Goal: Find specific page/section: Find specific page/section

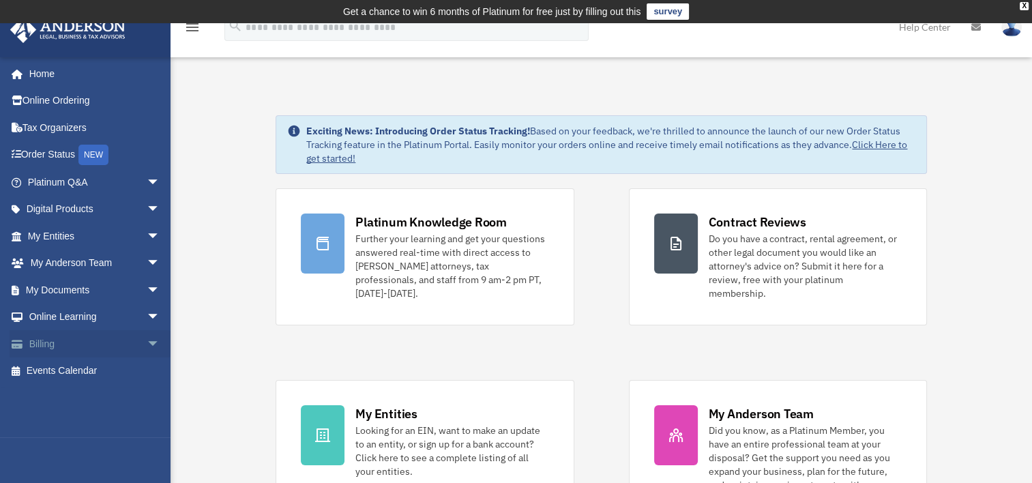
click at [41, 342] on link "Billing arrow_drop_down" at bounding box center [95, 343] width 171 height 27
click at [147, 339] on span "arrow_drop_down" at bounding box center [160, 344] width 27 height 28
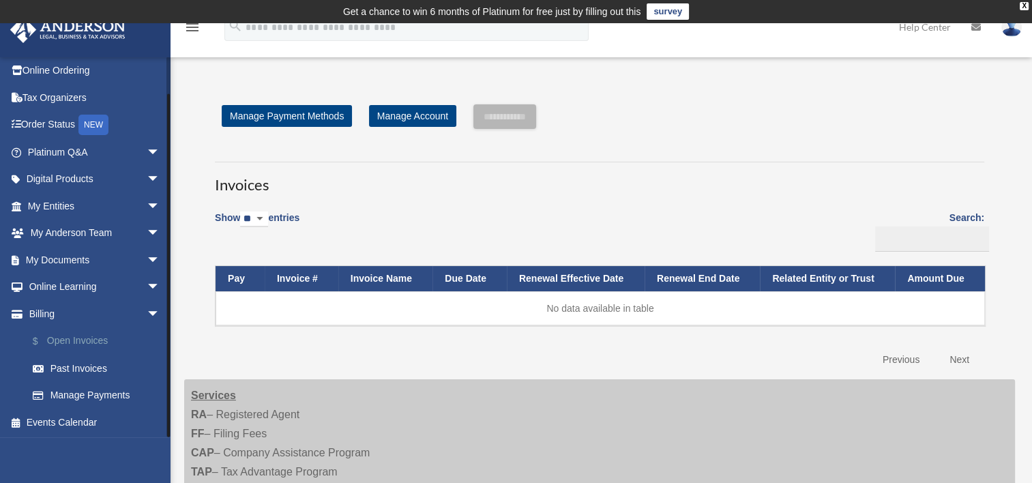
scroll to position [31, 0]
click at [96, 371] on link "Past Invoices" at bounding box center [100, 367] width 162 height 27
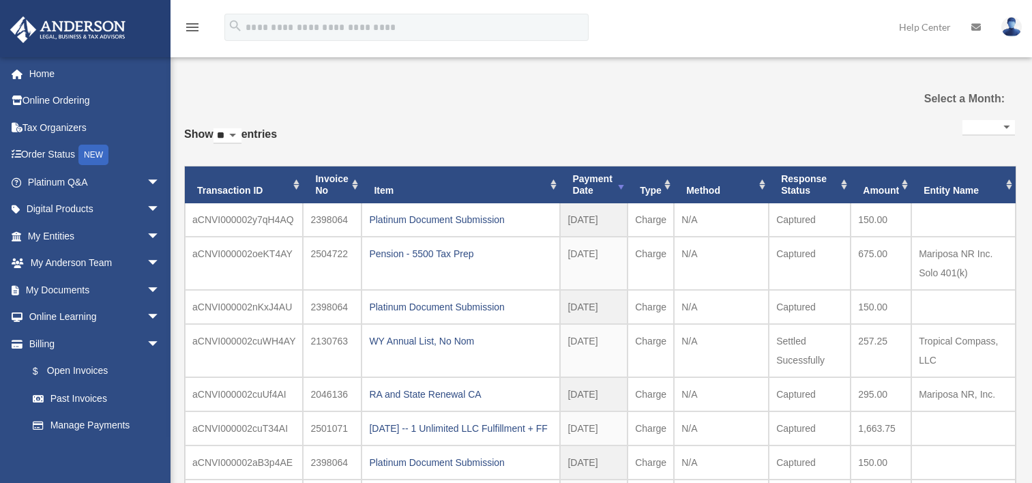
select select
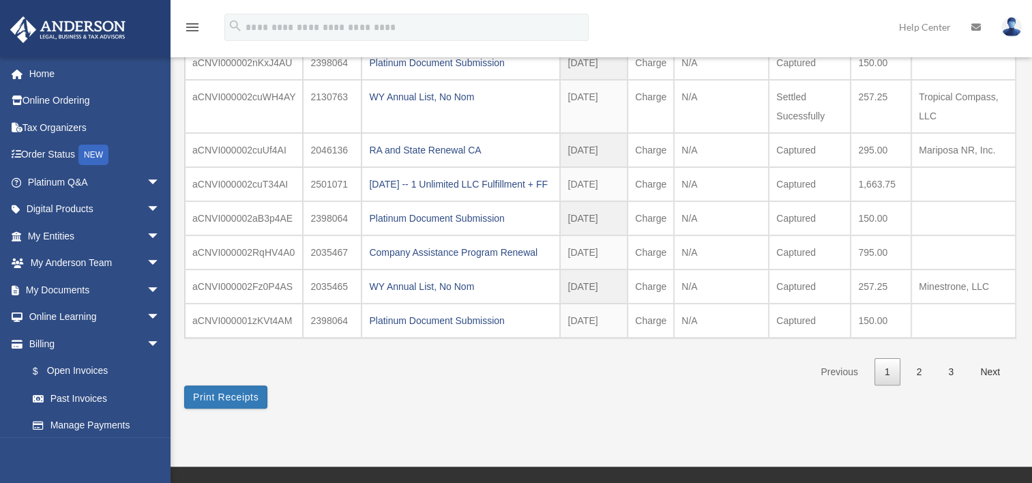
scroll to position [279, 0]
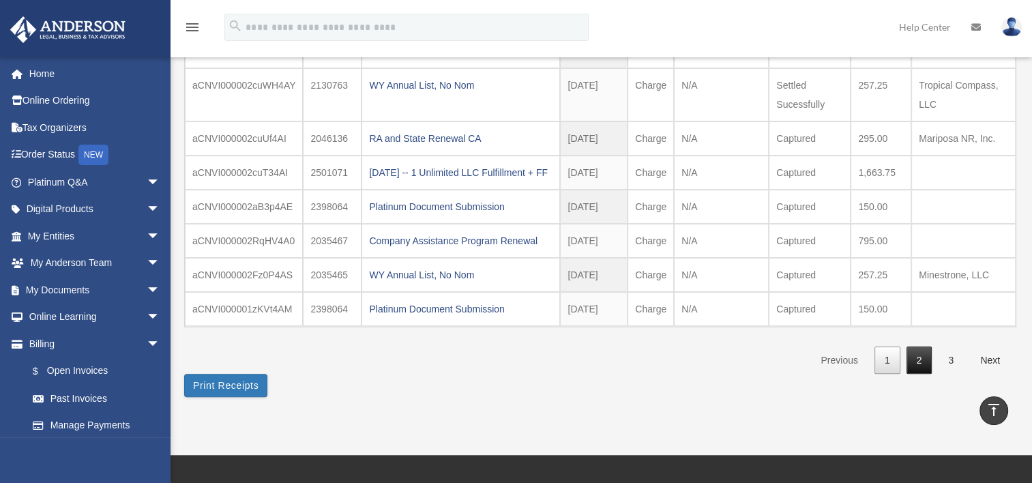
click at [919, 374] on link "2" at bounding box center [919, 360] width 26 height 28
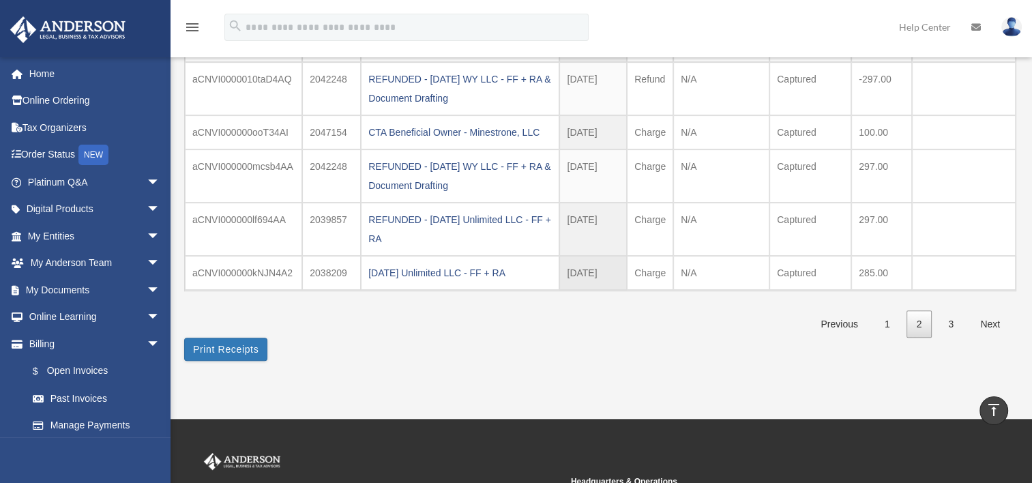
scroll to position [393, 0]
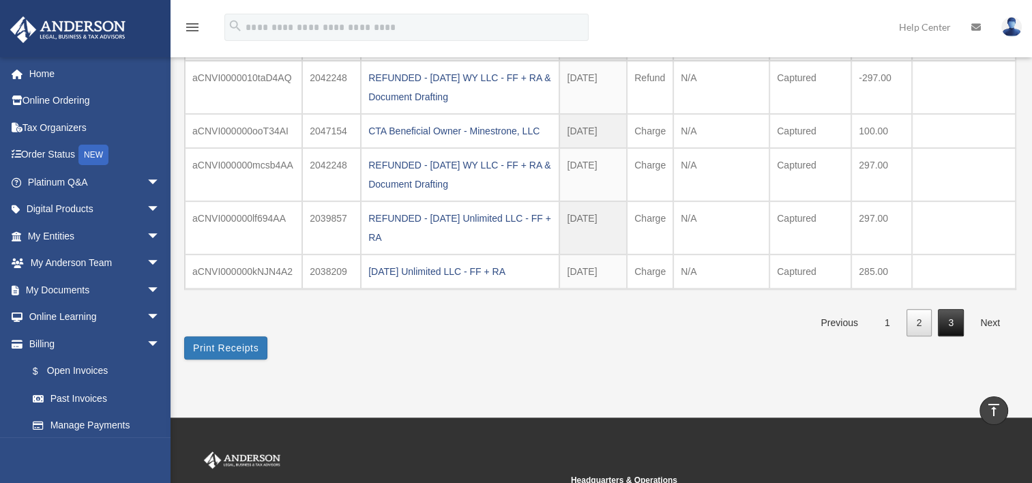
click at [946, 318] on link "3" at bounding box center [951, 323] width 26 height 28
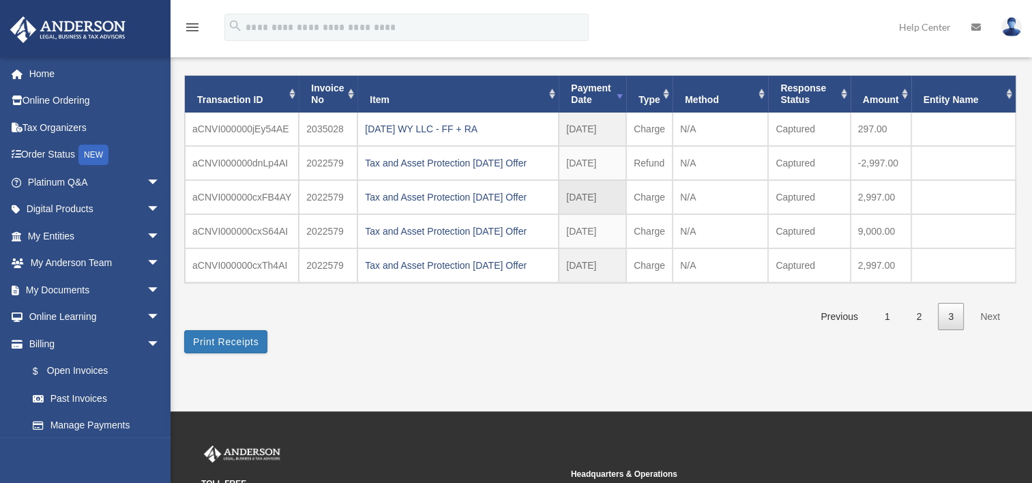
scroll to position [115, 0]
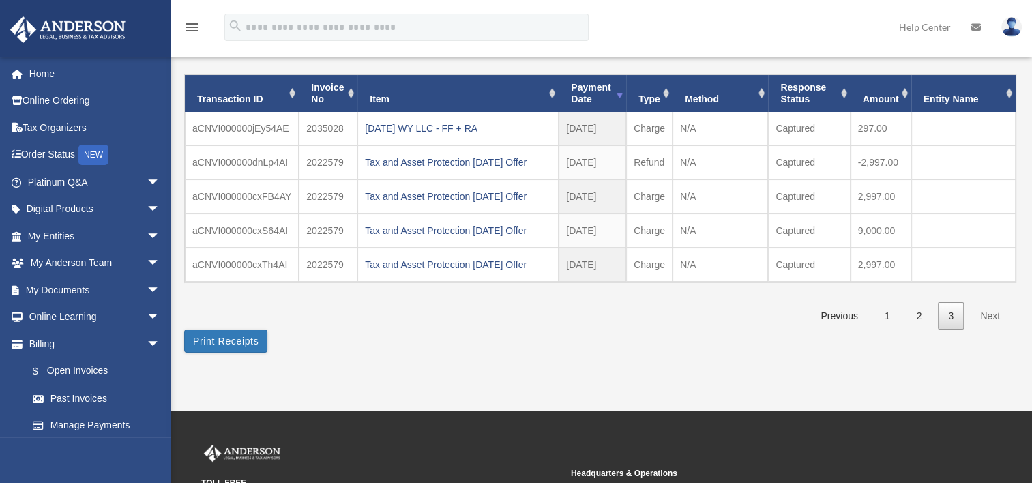
click at [984, 313] on link "Next" at bounding box center [990, 316] width 40 height 28
